Goal: Transaction & Acquisition: Purchase product/service

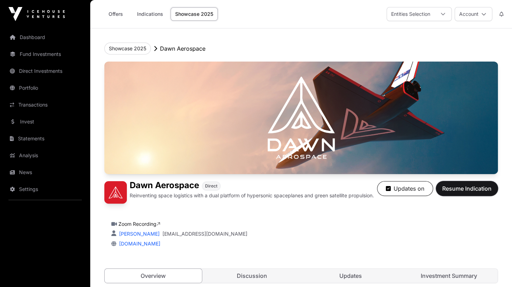
click at [465, 191] on span "Resume Indication" at bounding box center [466, 189] width 49 height 8
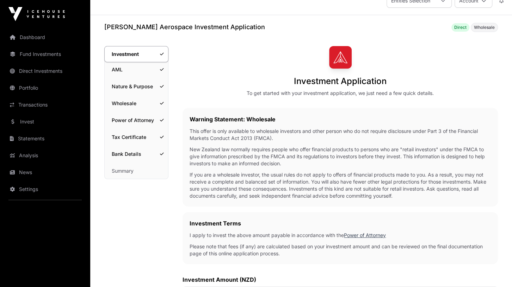
scroll to position [13, 0]
click at [138, 166] on link "Summary" at bounding box center [136, 170] width 63 height 15
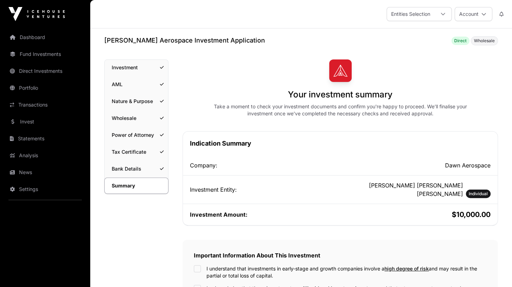
click at [139, 68] on link "Investment" at bounding box center [136, 67] width 63 height 15
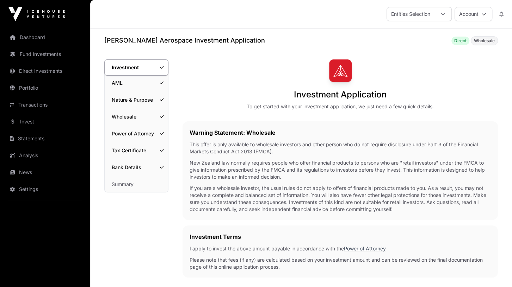
scroll to position [153, 0]
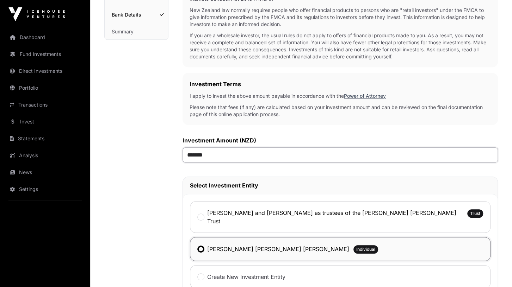
click at [196, 155] on input "*******" at bounding box center [339, 155] width 315 height 15
type input "******"
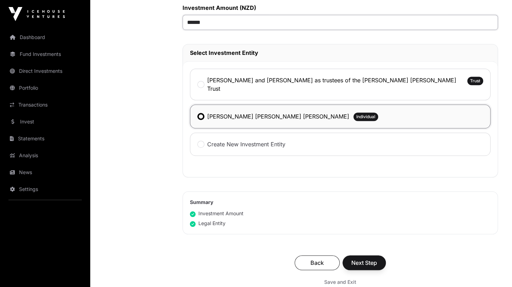
scroll to position [289, 0]
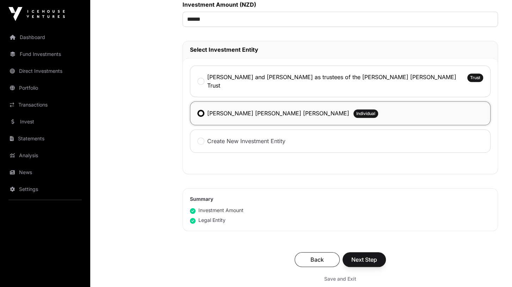
click at [272, 78] on label "[PERSON_NAME] and [PERSON_NAME] as trustees of the [PERSON_NAME] [PERSON_NAME] …" at bounding box center [335, 81] width 256 height 17
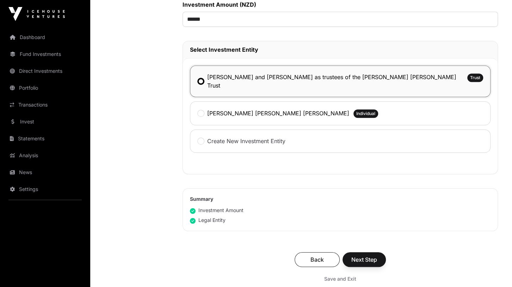
click at [246, 109] on label "[PERSON_NAME] [PERSON_NAME] [PERSON_NAME]" at bounding box center [278, 113] width 142 height 8
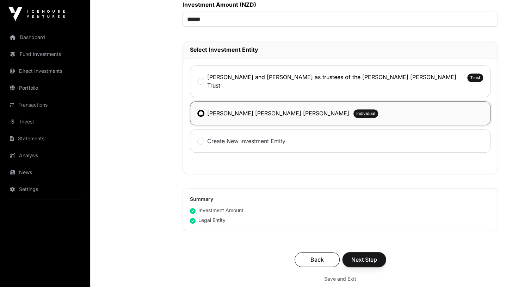
click at [365, 256] on span "Next Step" at bounding box center [364, 260] width 26 height 8
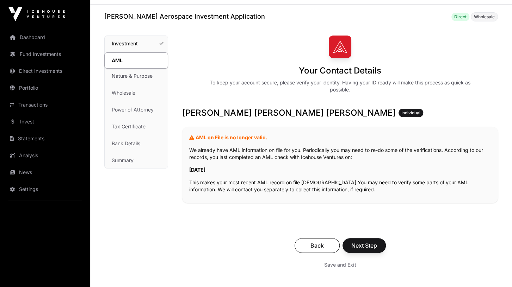
scroll to position [26, 0]
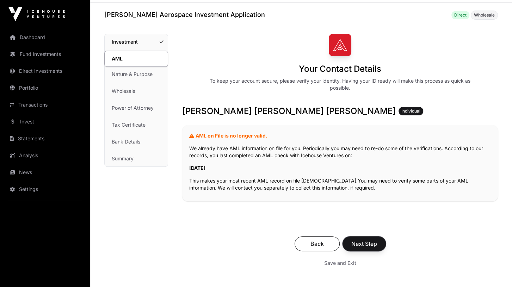
click at [372, 244] on span "Next Step" at bounding box center [364, 244] width 26 height 8
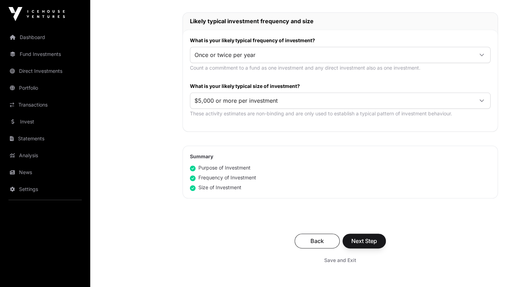
scroll to position [369, 0]
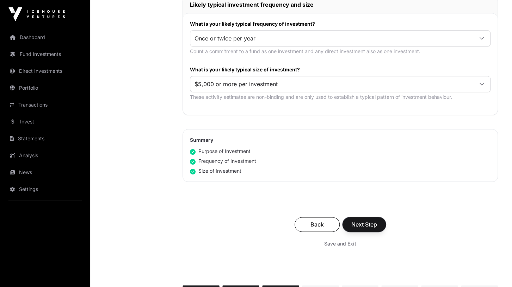
click at [367, 224] on span "Next Step" at bounding box center [364, 224] width 26 height 8
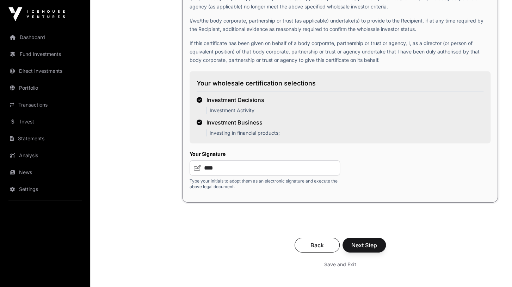
scroll to position [1192, 0]
click at [376, 249] on span "Next Step" at bounding box center [364, 245] width 26 height 8
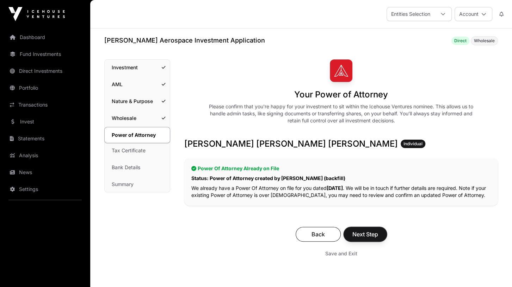
click at [369, 234] on span "Next Step" at bounding box center [365, 234] width 26 height 8
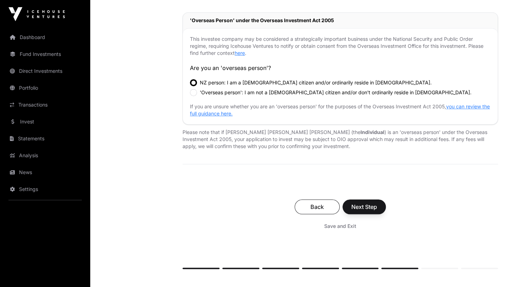
scroll to position [245, 0]
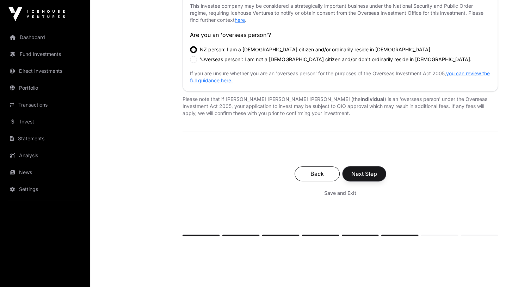
click at [360, 174] on span "Next Step" at bounding box center [364, 174] width 26 height 8
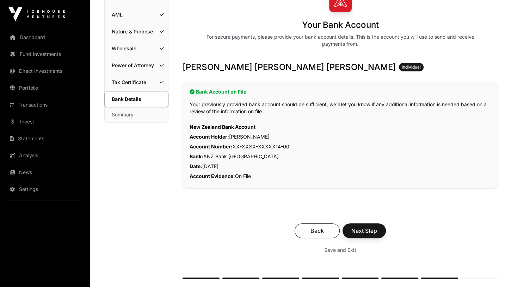
scroll to position [75, 0]
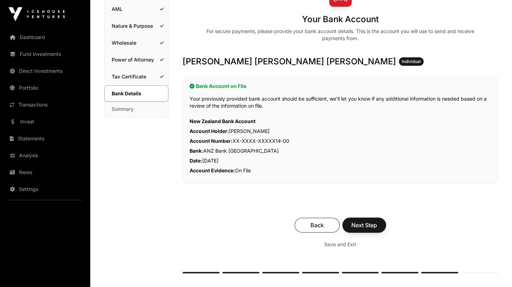
click at [369, 224] on span "Next Step" at bounding box center [364, 225] width 26 height 8
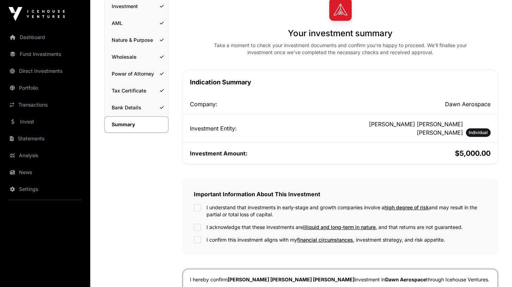
scroll to position [70, 0]
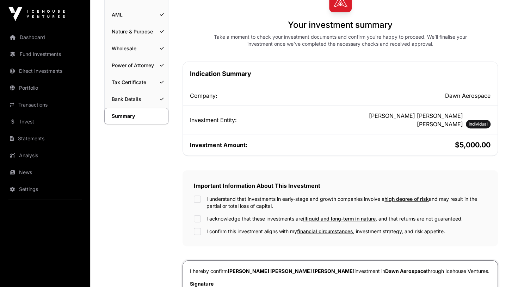
click at [236, 196] on label "I understand that investments in early-stage and growth companies involve a hig…" at bounding box center [346, 203] width 280 height 14
click at [232, 216] on label "I acknowledge that these investments are illiquid and long-term in nature , and…" at bounding box center [334, 219] width 256 height 7
click at [233, 228] on label "I confirm this investment aligns with my financial circumstances , investment s…" at bounding box center [325, 231] width 238 height 7
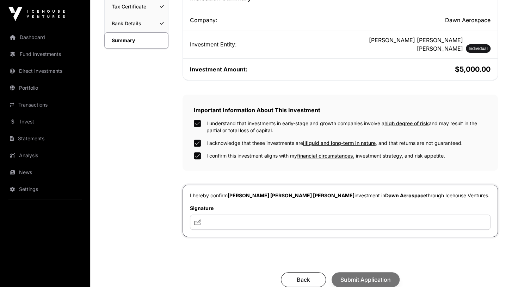
scroll to position [146, 0]
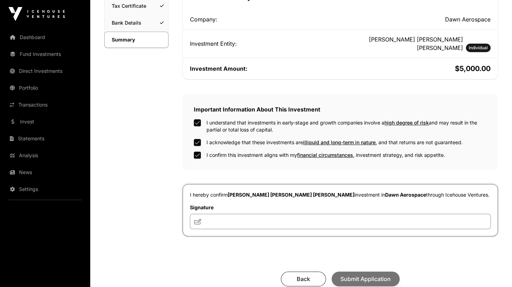
click at [228, 214] on input "text" at bounding box center [340, 221] width 300 height 15
type input "**********"
